Goal: Information Seeking & Learning: Learn about a topic

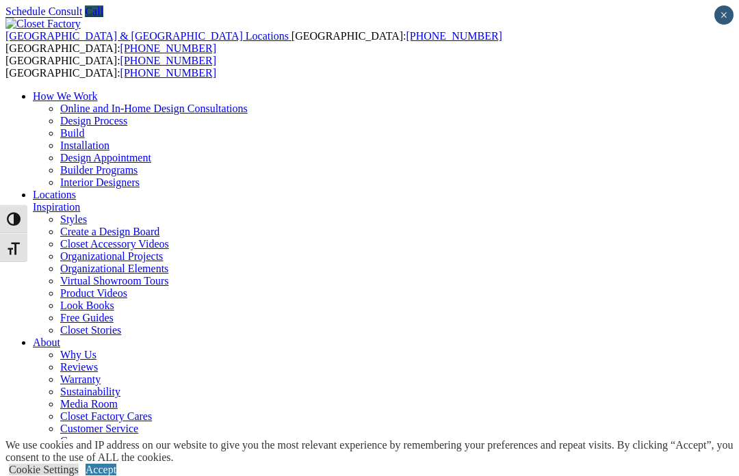
scroll to position [154, 0]
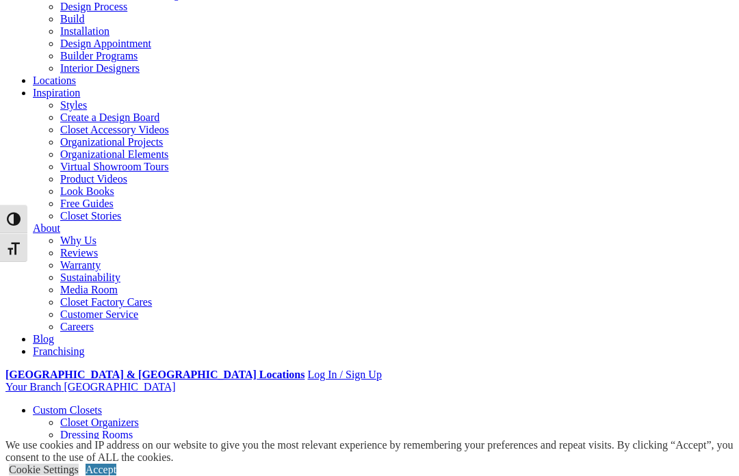
scroll to position [115, 0]
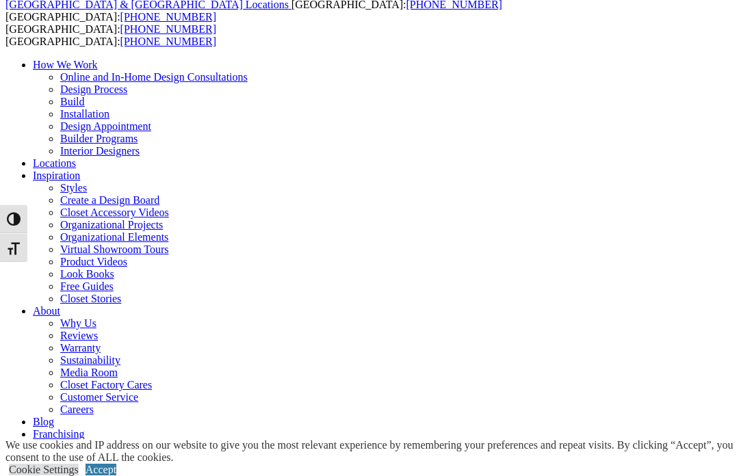
scroll to position [30, 0]
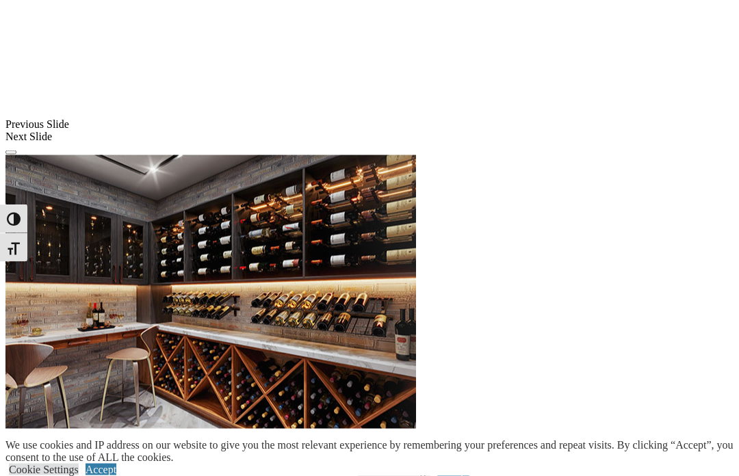
scroll to position [1158, 0]
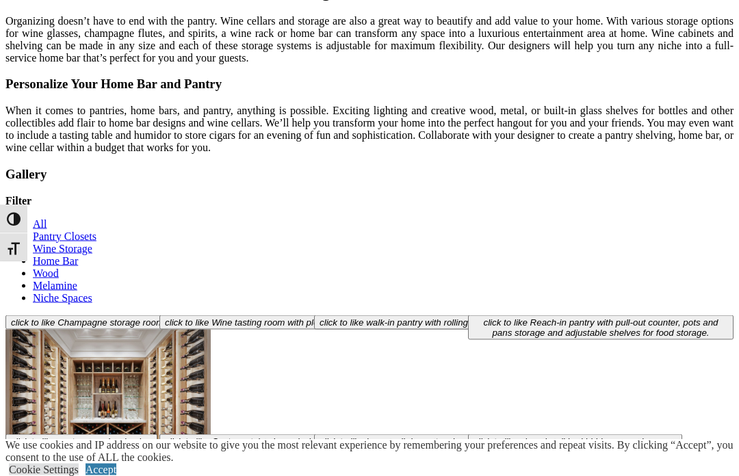
scroll to position [3891, 0]
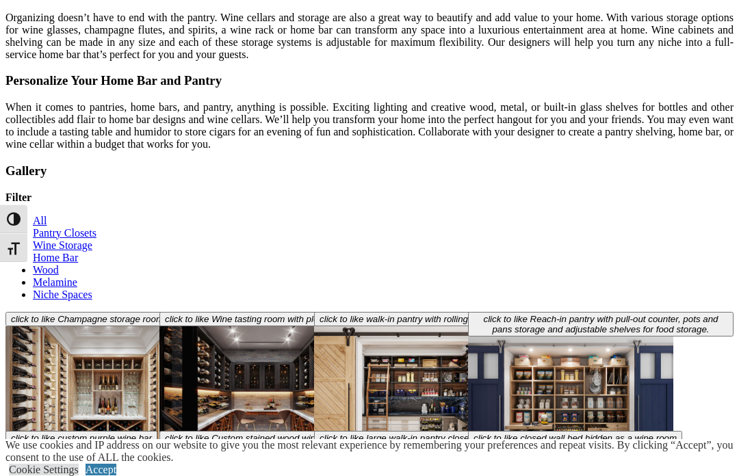
click at [116, 476] on link "Accept" at bounding box center [101, 470] width 31 height 12
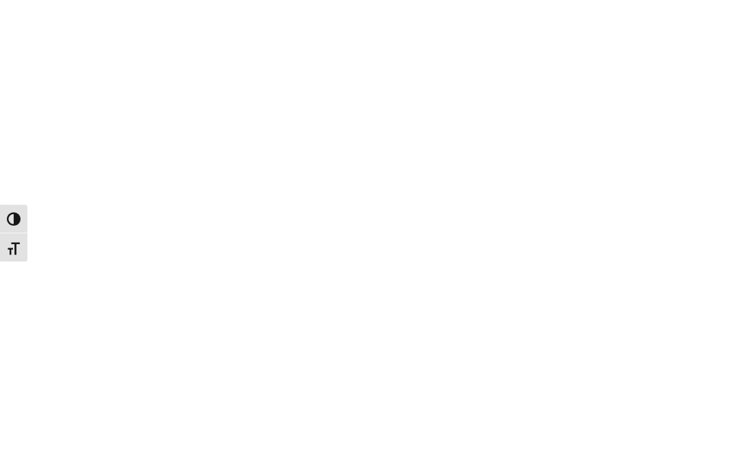
scroll to position [2513, 0]
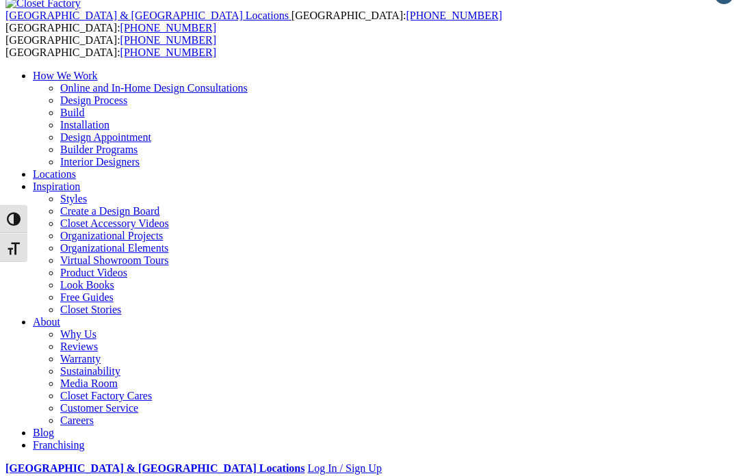
scroll to position [36, 0]
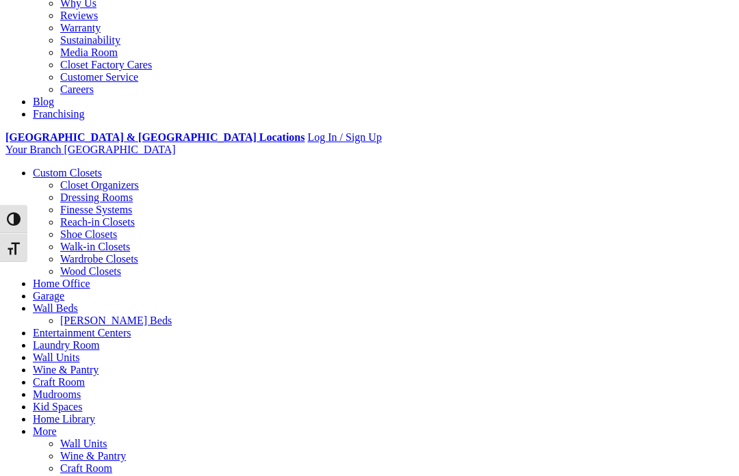
scroll to position [272, 0]
